Goal: Transaction & Acquisition: Purchase product/service

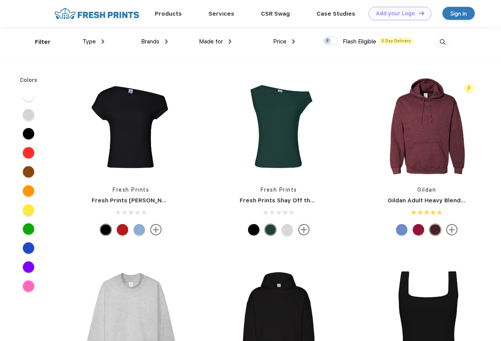
scroll to position [0, 0]
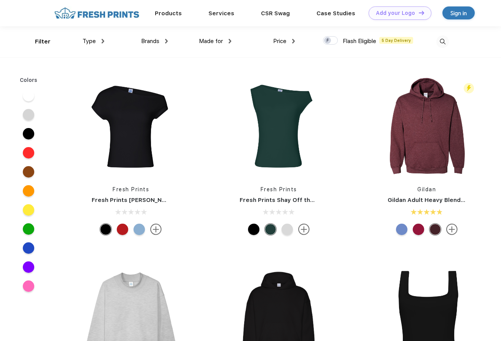
click at [98, 41] on div "Type" at bounding box center [94, 41] width 22 height 9
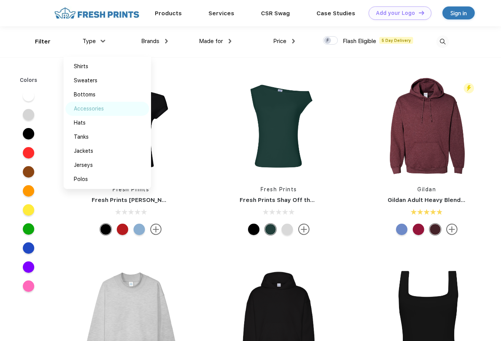
click at [97, 112] on div "Accessories" at bounding box center [89, 109] width 30 height 8
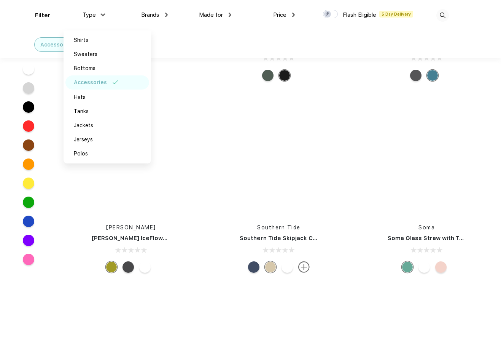
scroll to position [12788, 0]
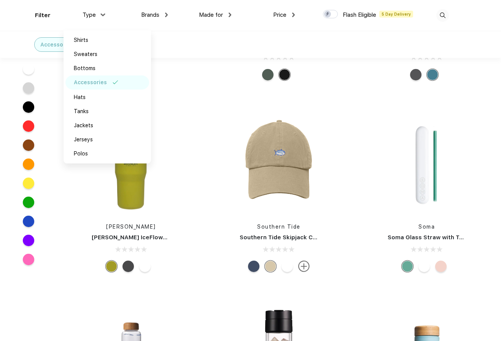
click at [33, 31] on div "Accessories" at bounding box center [69, 44] width 151 height 27
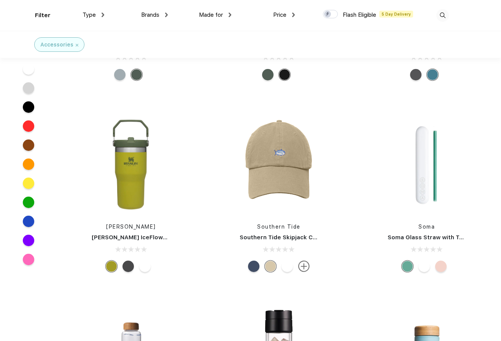
click at [440, 19] on img at bounding box center [443, 15] width 13 height 13
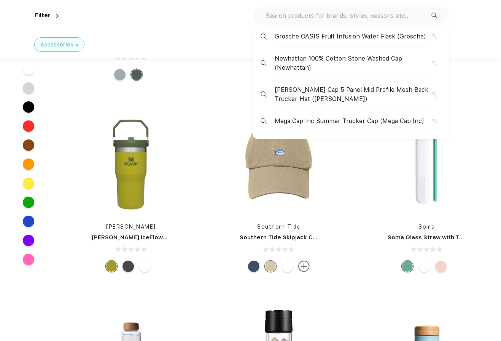
click at [390, 17] on input "text" at bounding box center [348, 15] width 167 height 8
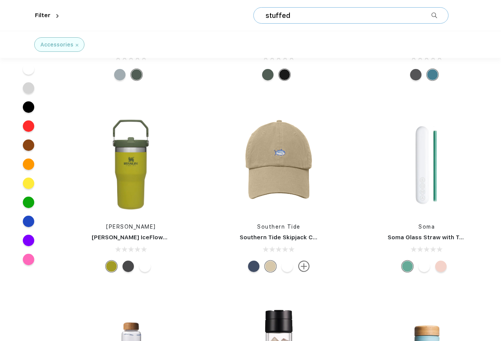
type input "stuffed"
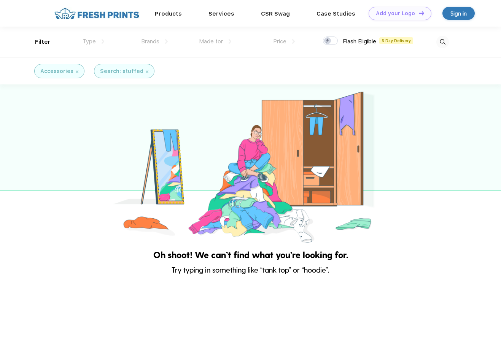
click at [44, 38] on div "Type Shirts Sweaters Bottoms Accessories Hats Tanks Jackets Jerseys Polos" at bounding box center [73, 42] width 64 height 31
click at [90, 45] on div "Type" at bounding box center [94, 41] width 22 height 9
click at [136, 43] on div "Brands Most Popular Brands Moleskine Hydroflask Marine Layer S'well [PERSON_NAM…" at bounding box center [136, 42] width 64 height 31
click at [142, 43] on span "Brands" at bounding box center [150, 41] width 18 height 7
click at [182, 13] on link "Products" at bounding box center [168, 13] width 27 height 7
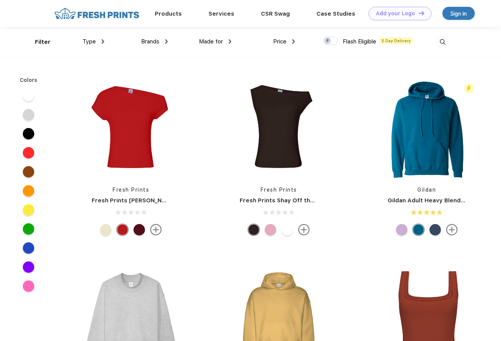
scroll to position [0, 0]
click at [445, 36] on img at bounding box center [443, 41] width 13 height 13
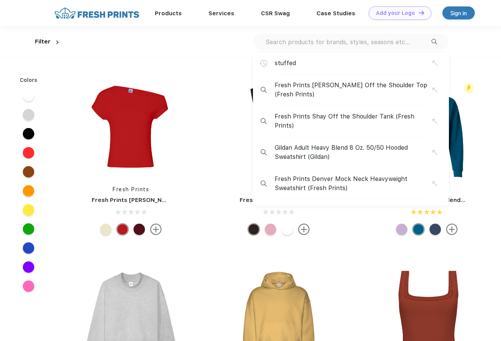
click at [332, 31] on div "stuffed Fresh Prints Chloe Off the Shoulder Top (Fresh Prints) Fresh Prints Sha…" at bounding box center [255, 41] width 387 height 31
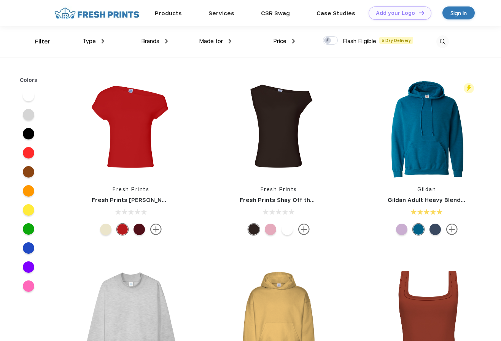
click at [438, 38] on img at bounding box center [443, 41] width 13 height 13
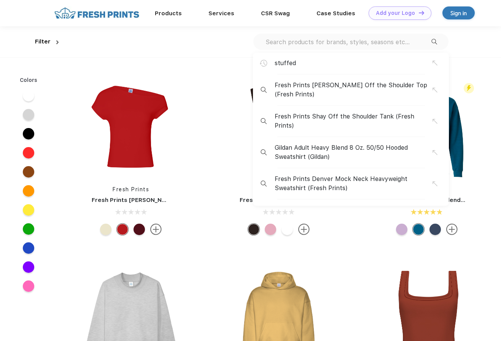
click at [374, 43] on input "text" at bounding box center [348, 42] width 167 height 8
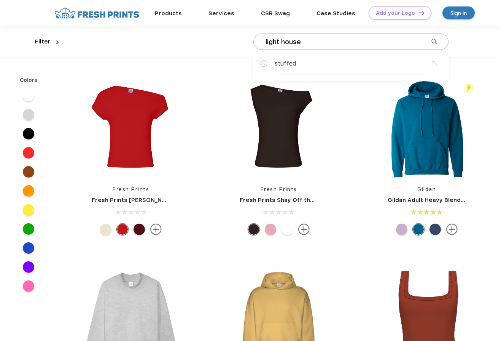
type input "light house"
